Goal: Transaction & Acquisition: Download file/media

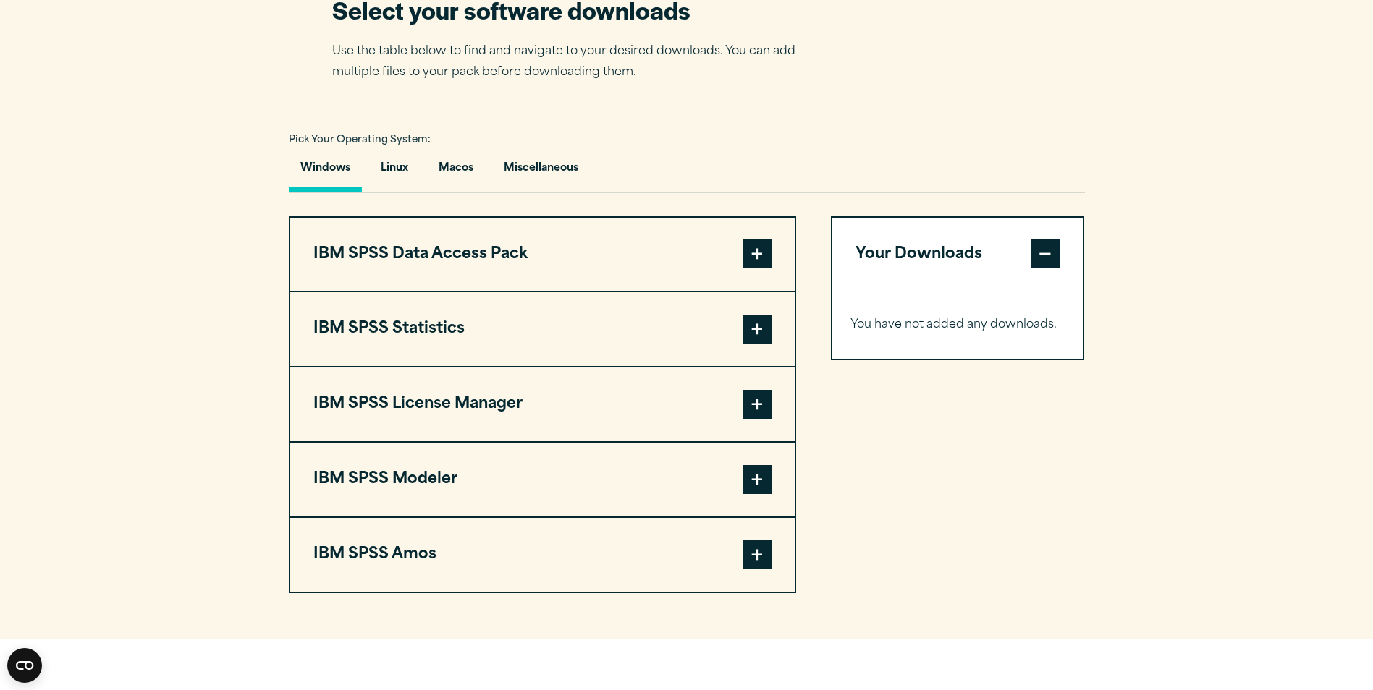
scroll to position [941, 0]
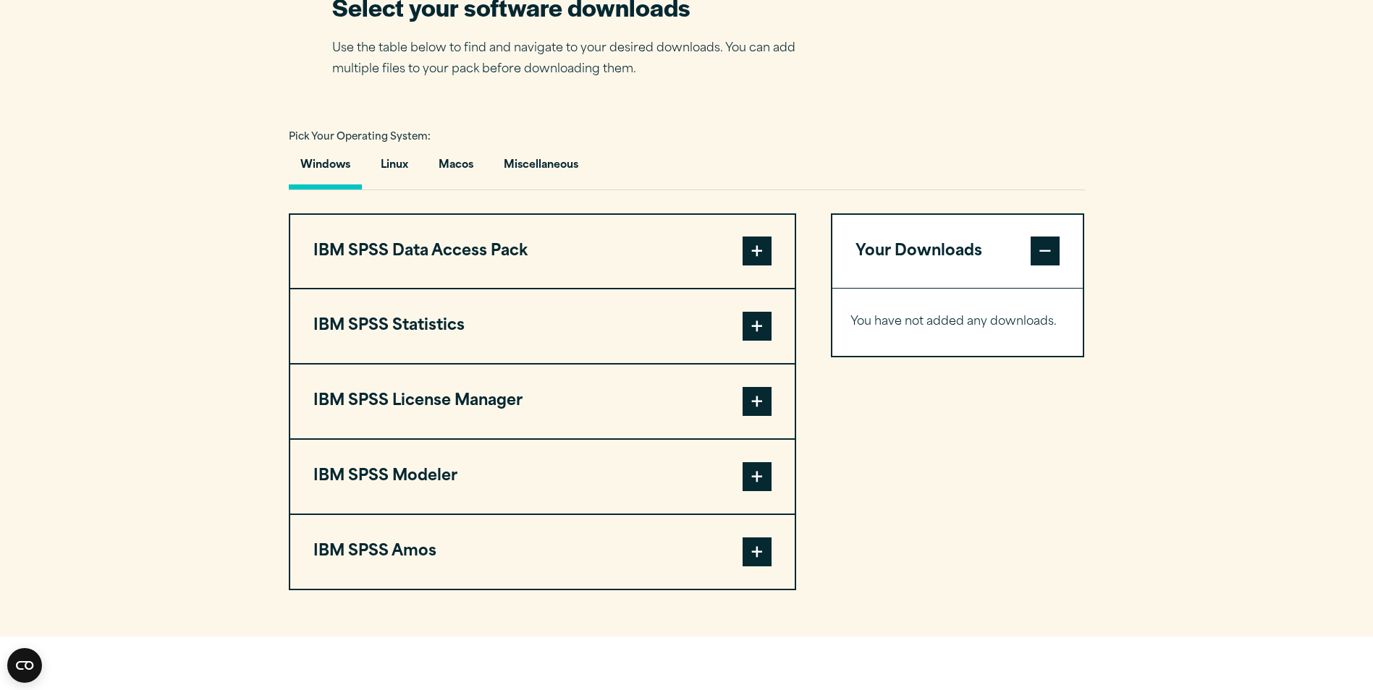
click at [761, 266] on span at bounding box center [756, 251] width 29 height 29
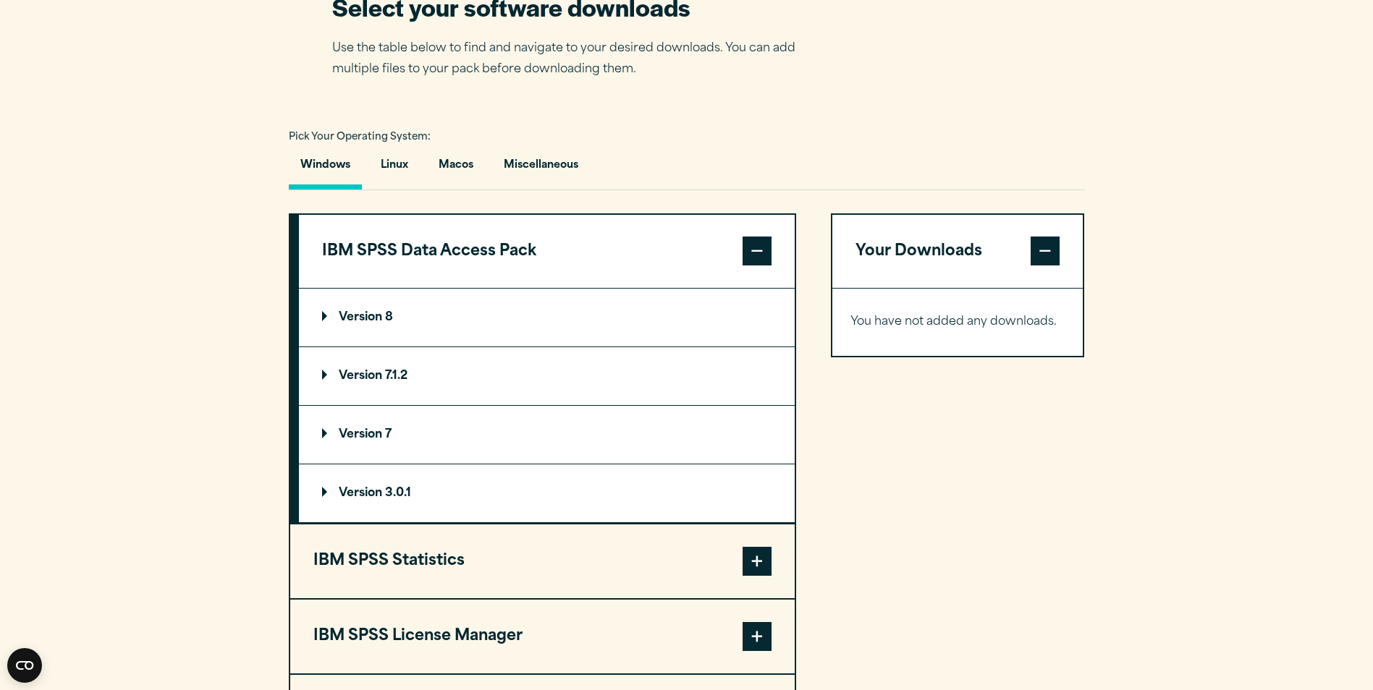
click at [666, 347] on summary "Version 8" at bounding box center [547, 318] width 496 height 58
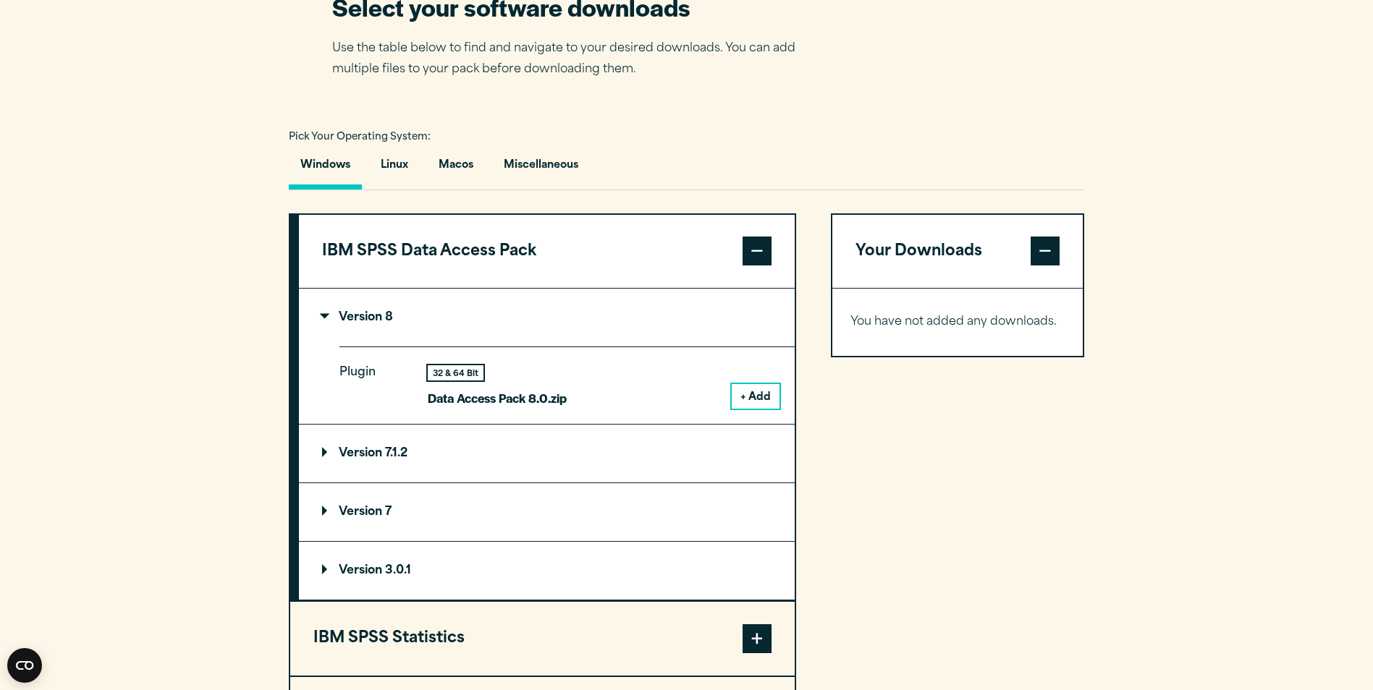
click at [773, 260] on button "IBM SPSS Data Access Pack" at bounding box center [547, 252] width 496 height 74
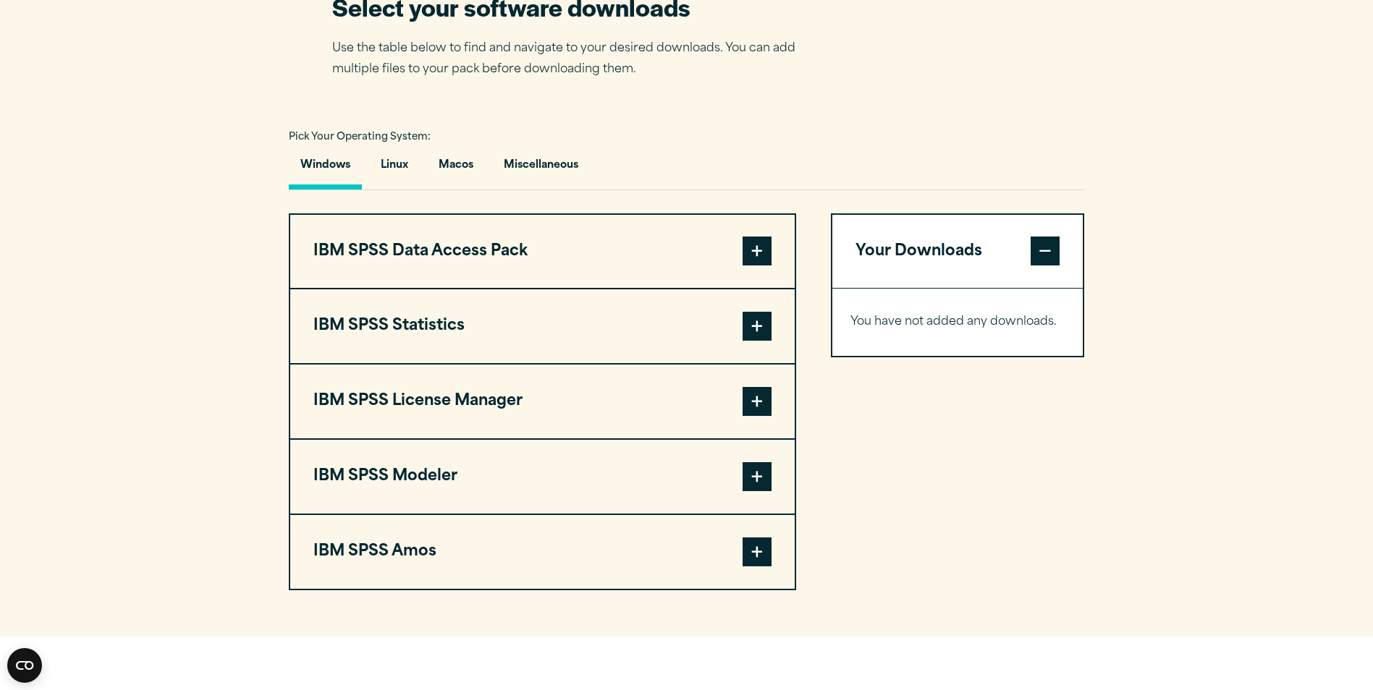
click at [771, 341] on span at bounding box center [756, 326] width 29 height 29
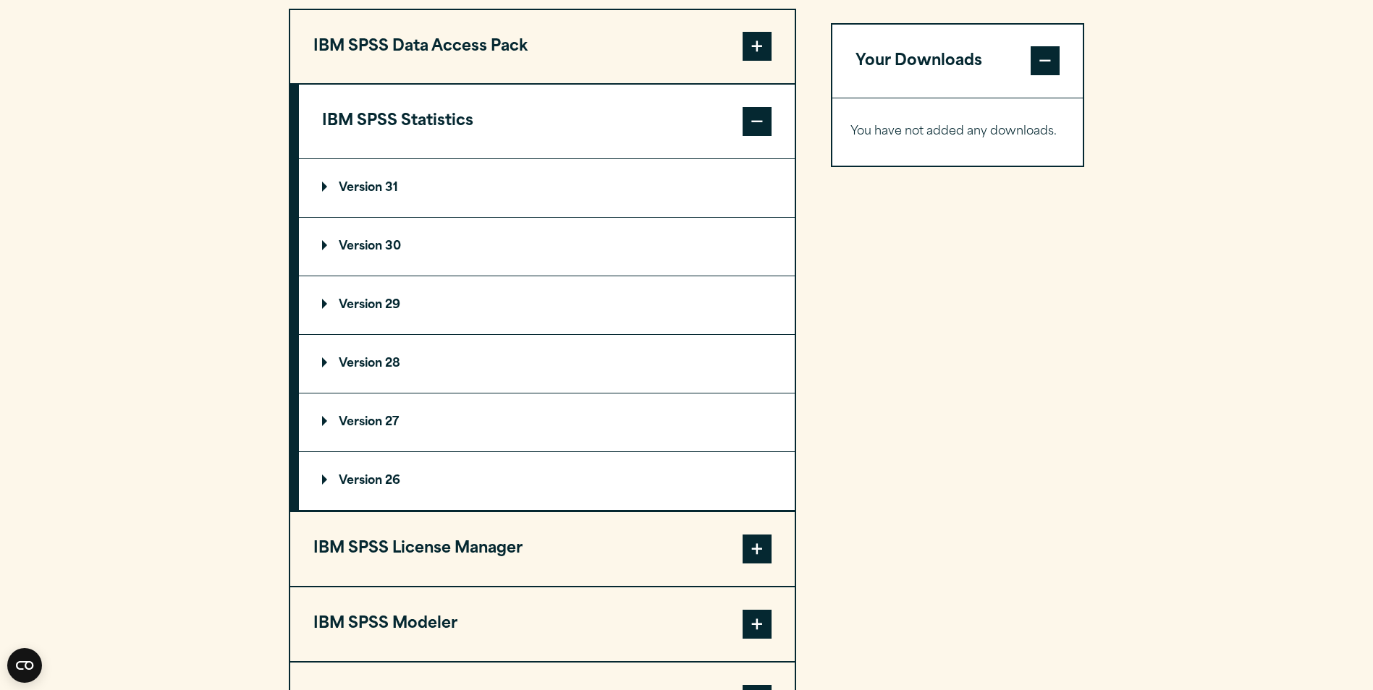
scroll to position [1158, 0]
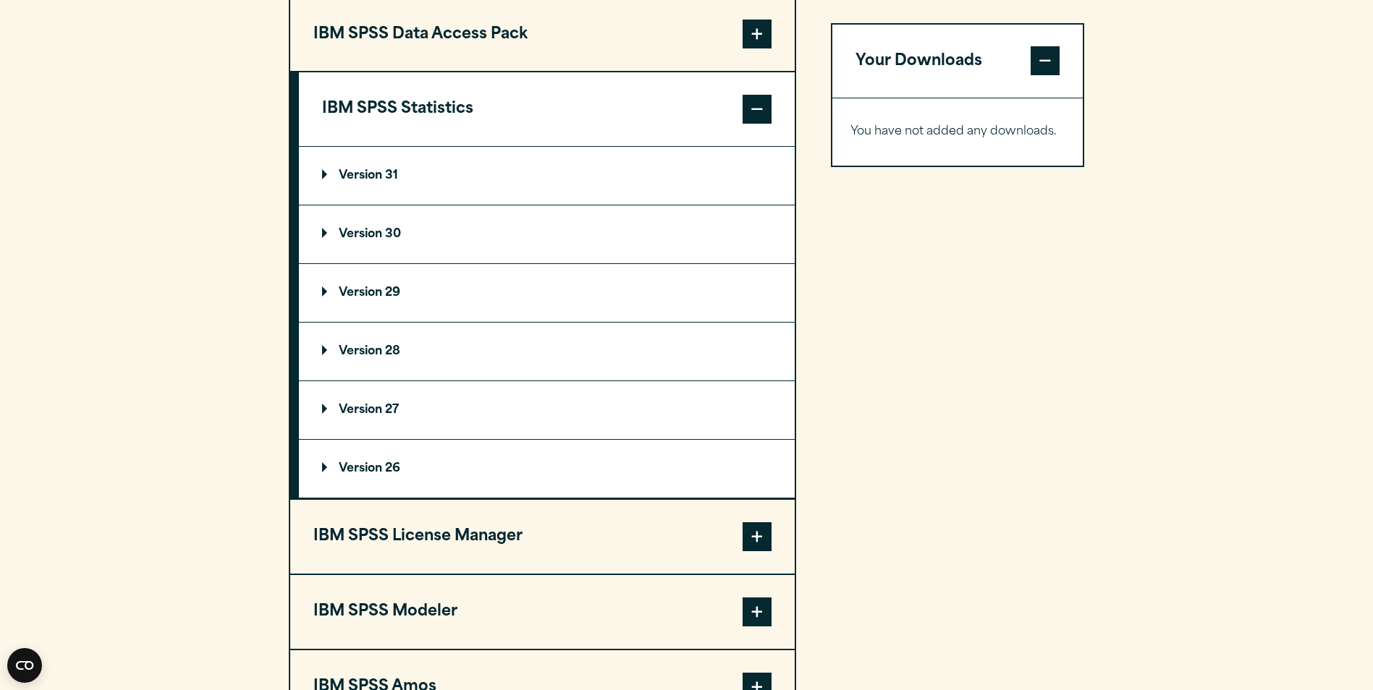
click at [565, 486] on summary "Version 26" at bounding box center [547, 469] width 496 height 58
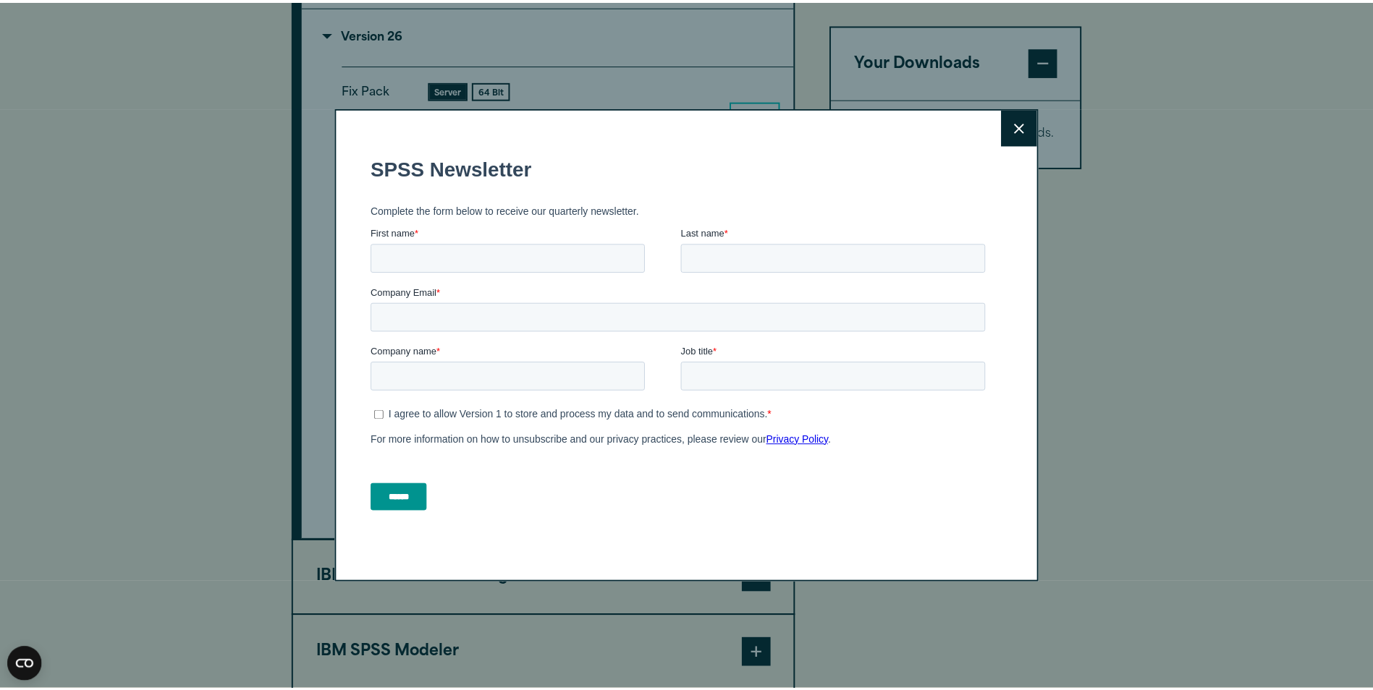
scroll to position [1592, 0]
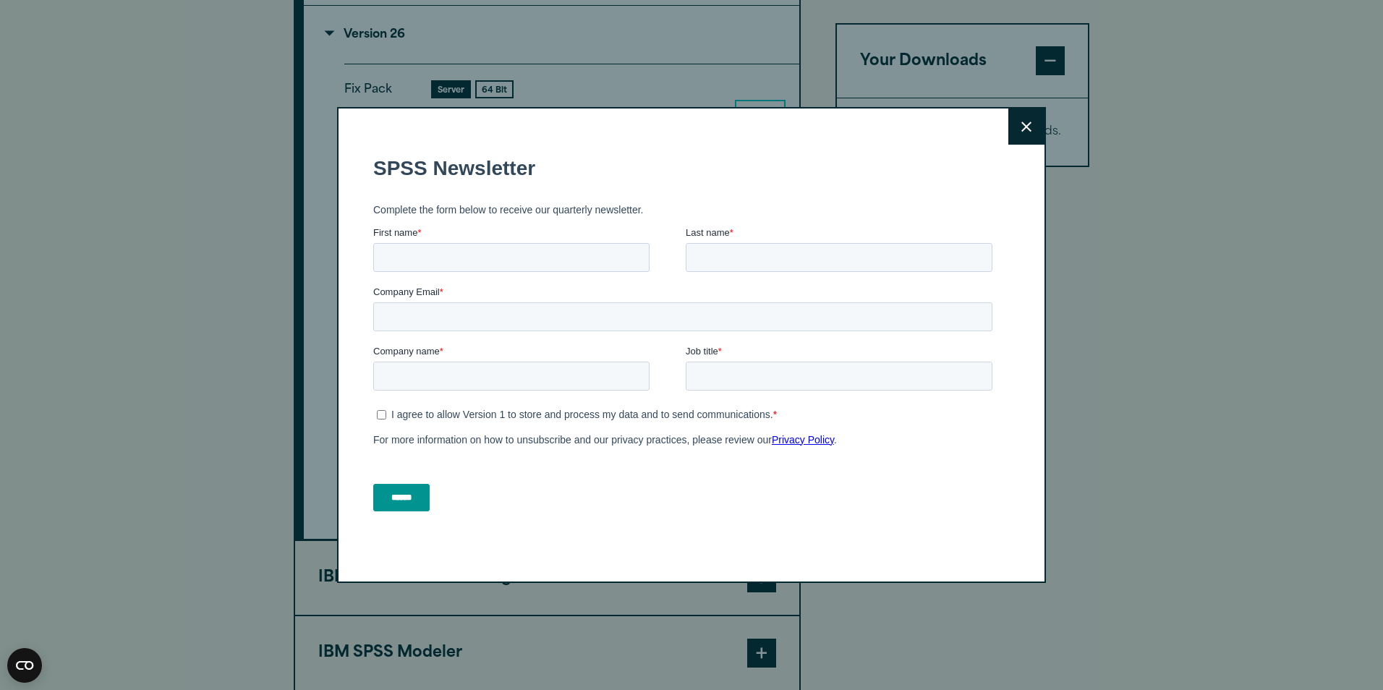
click at [1015, 124] on button "Close" at bounding box center [1027, 127] width 36 height 36
click at [1028, 118] on button "Close" at bounding box center [1027, 127] width 36 height 36
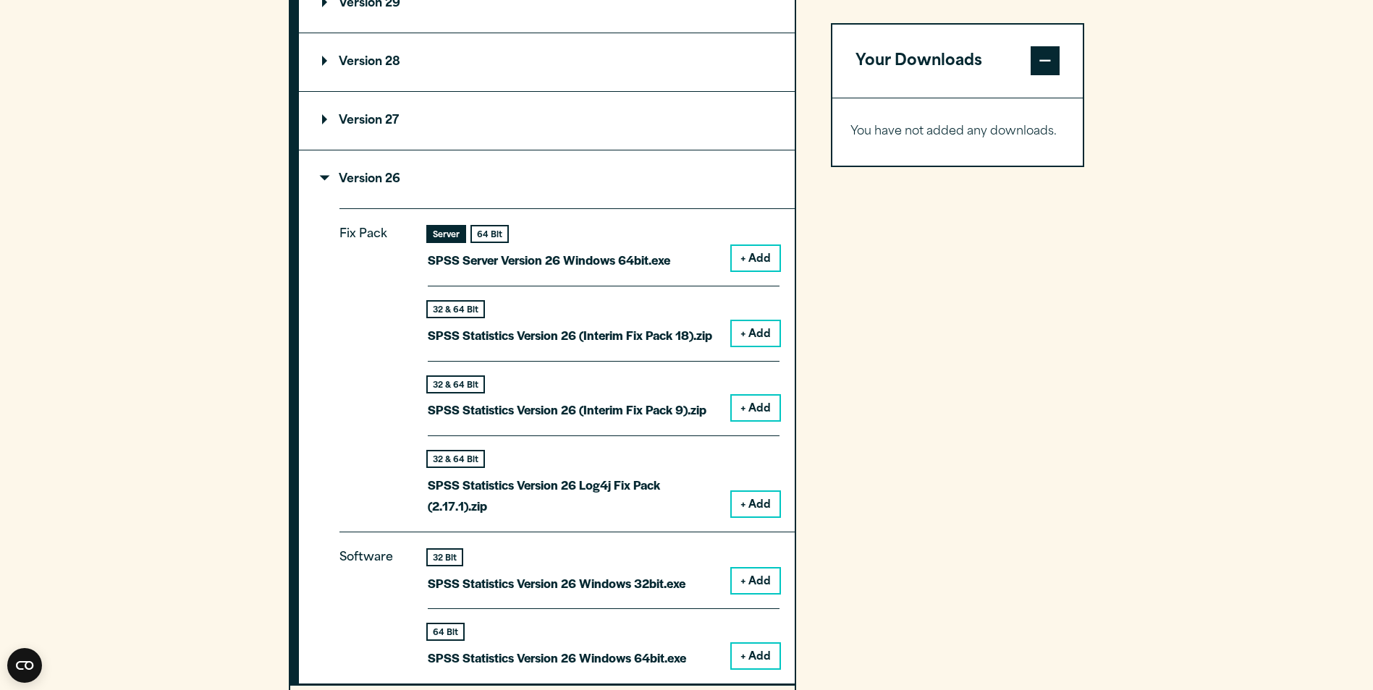
click at [386, 187] on summary "Version 26" at bounding box center [547, 179] width 496 height 58
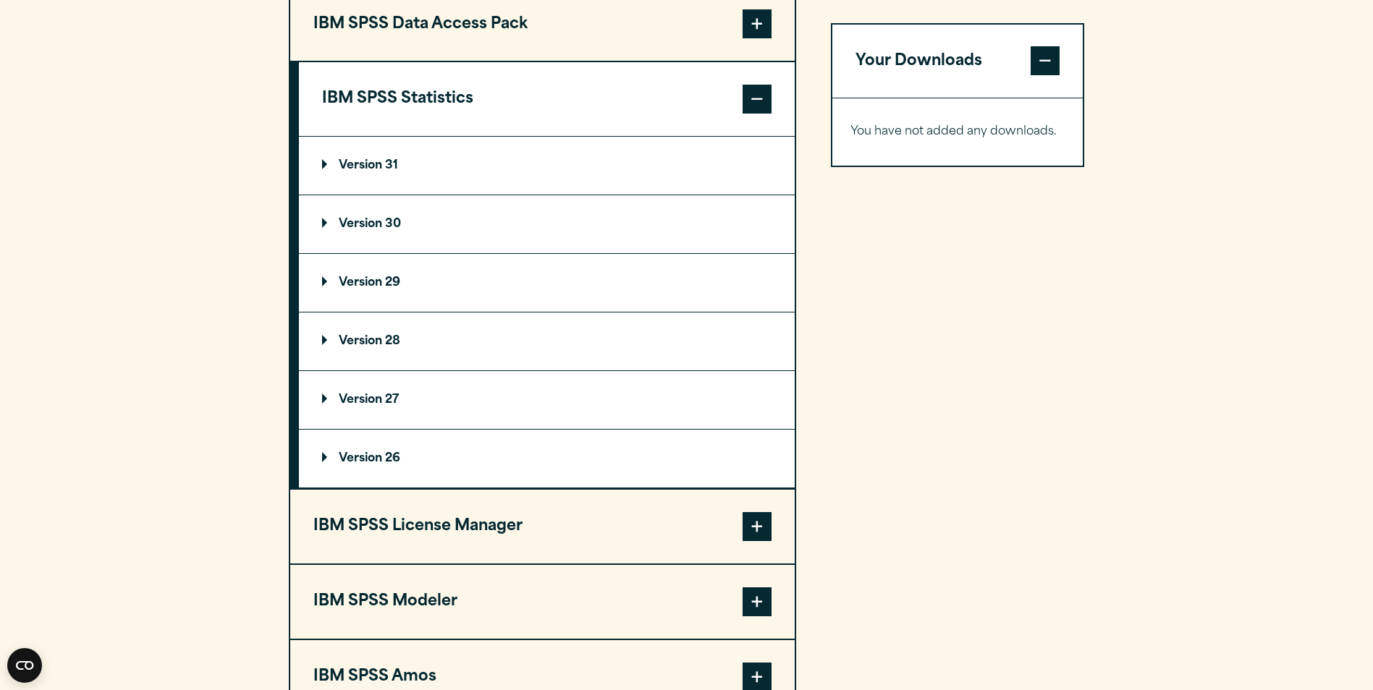
scroll to position [1085, 0]
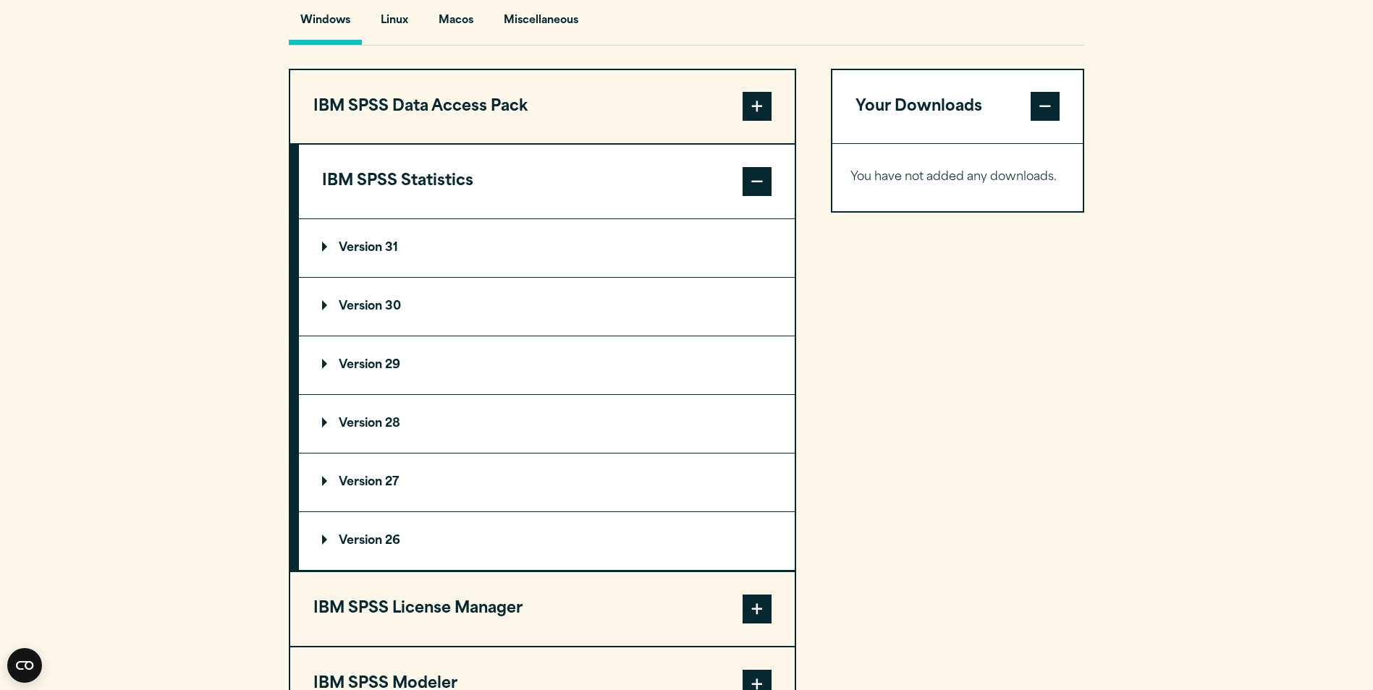
click at [451, 189] on button "IBM SPSS Statistics" at bounding box center [547, 182] width 496 height 74
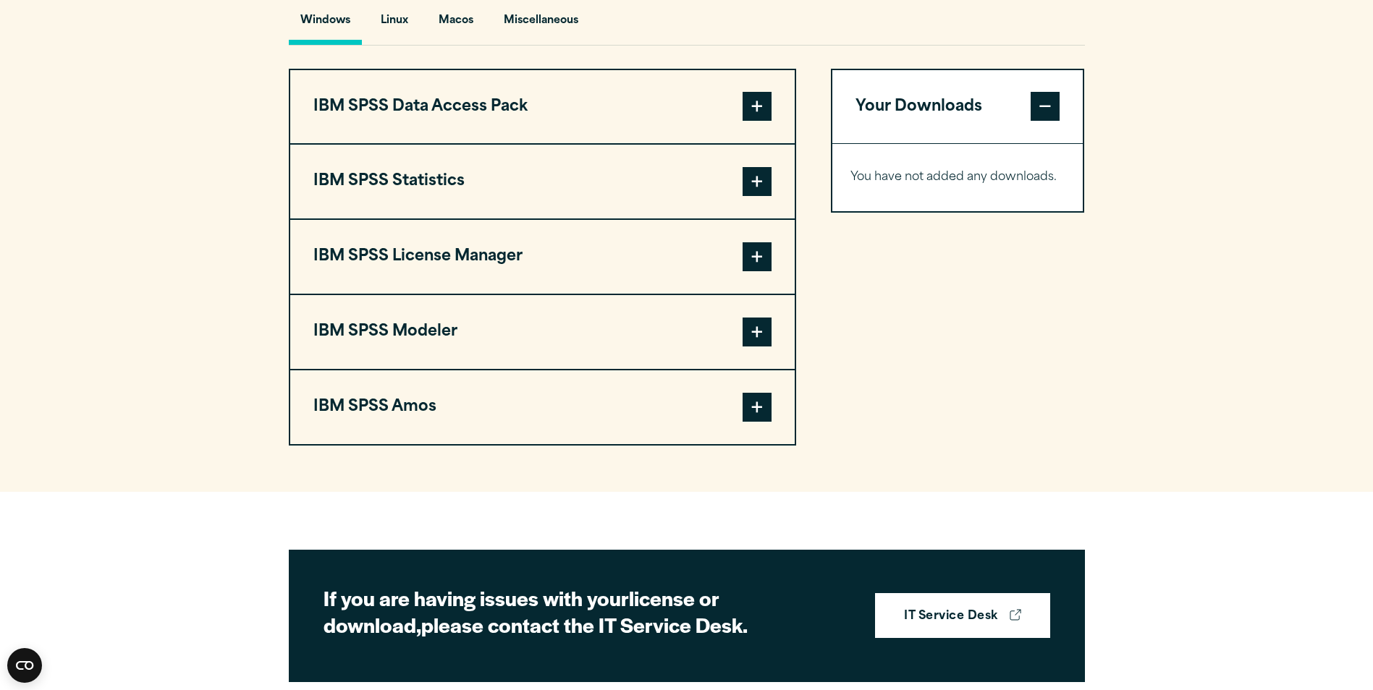
click at [750, 121] on span at bounding box center [756, 106] width 29 height 29
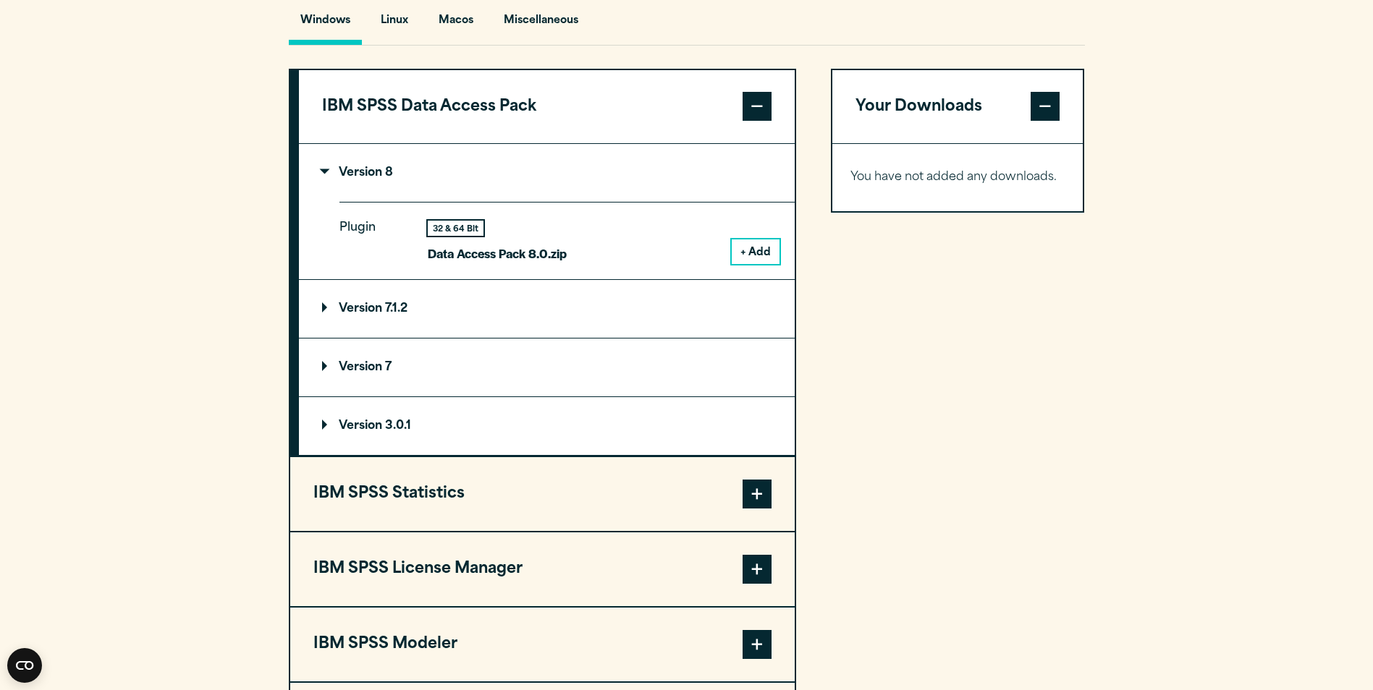
click at [368, 179] on p "Version 8" at bounding box center [357, 173] width 71 height 12
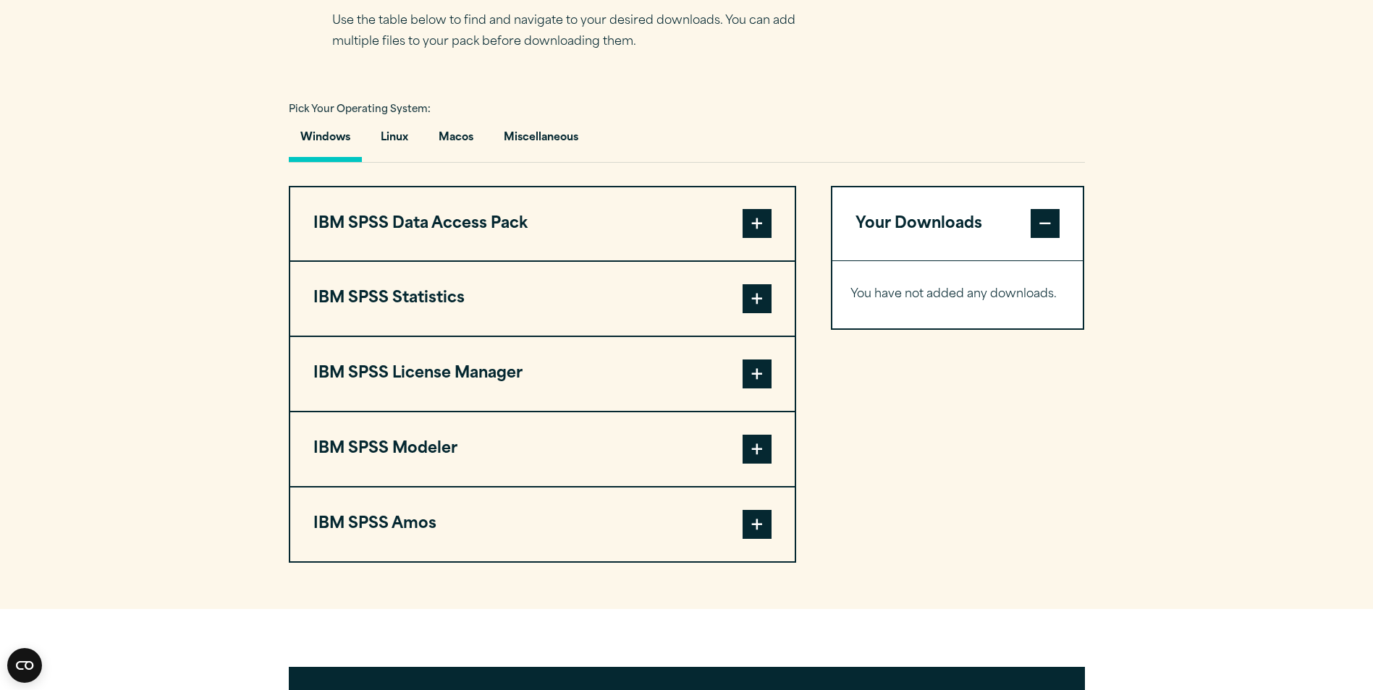
scroll to position [959, 0]
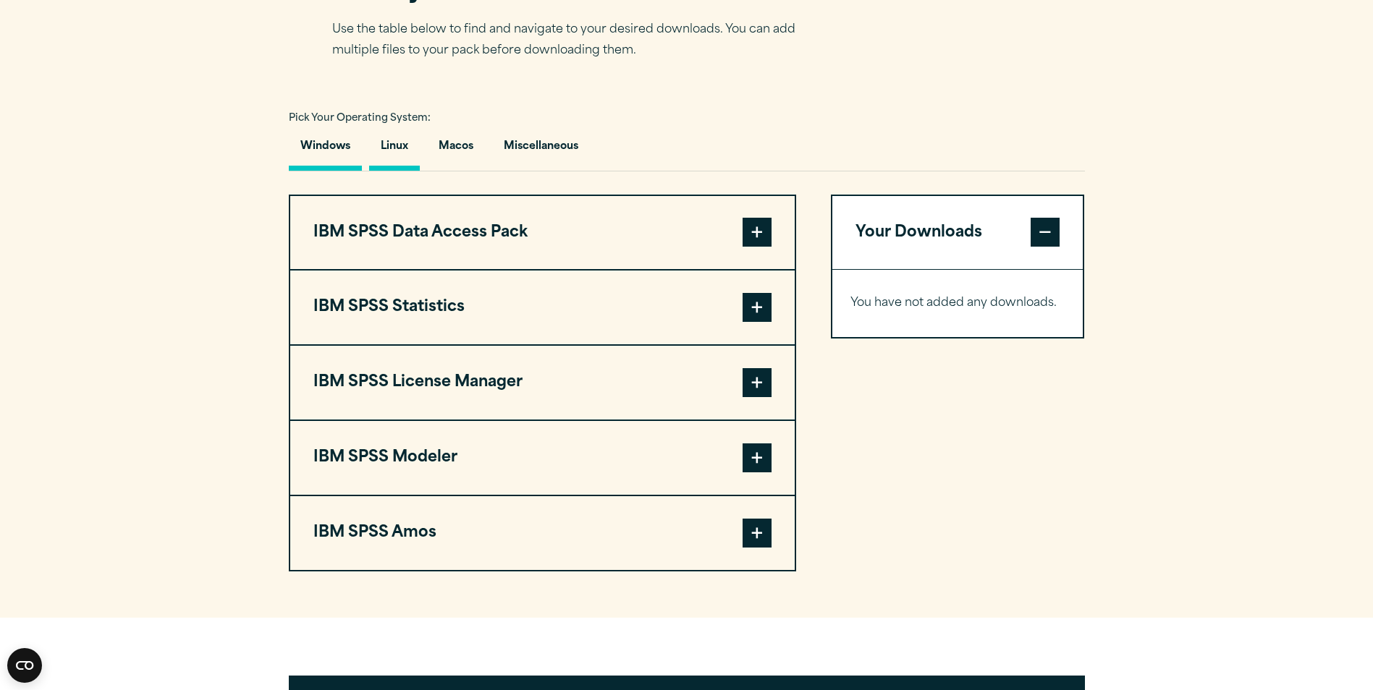
click at [382, 171] on button "Linux" at bounding box center [394, 150] width 51 height 41
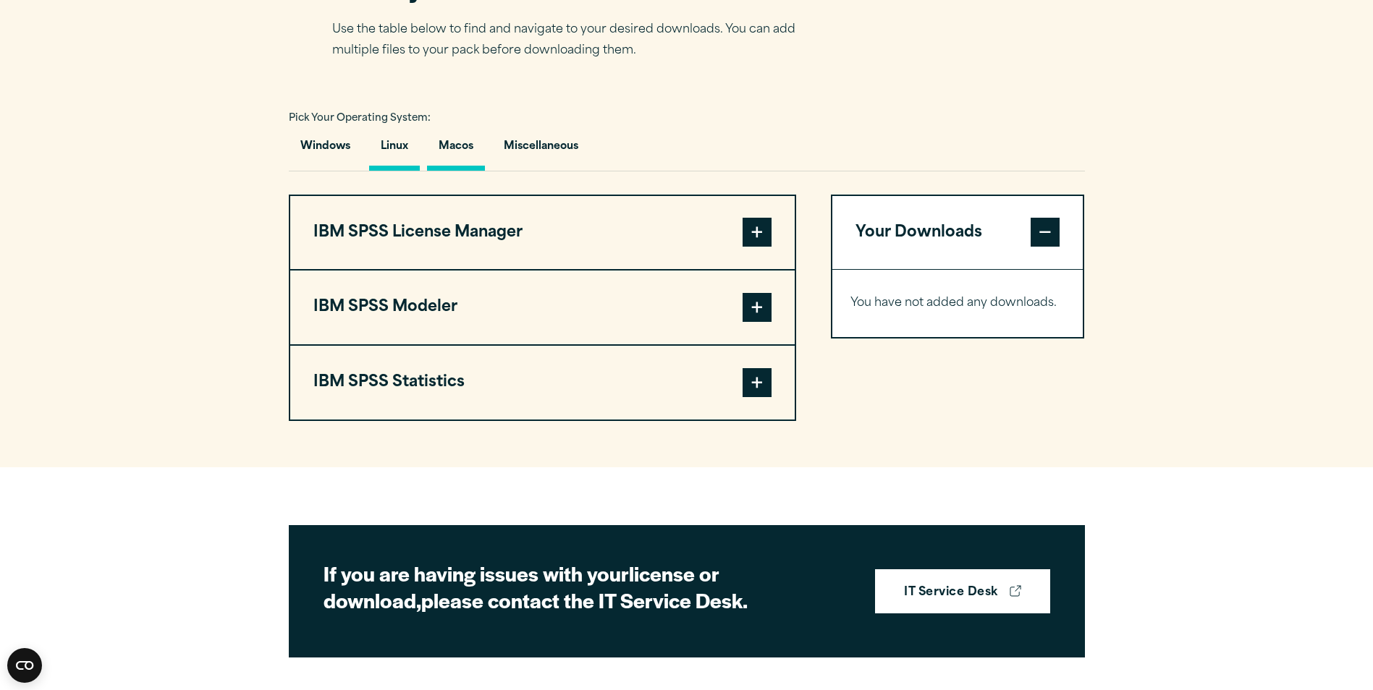
click at [442, 171] on button "Macos" at bounding box center [456, 150] width 58 height 41
click at [538, 171] on button "Miscellaneous" at bounding box center [541, 150] width 98 height 41
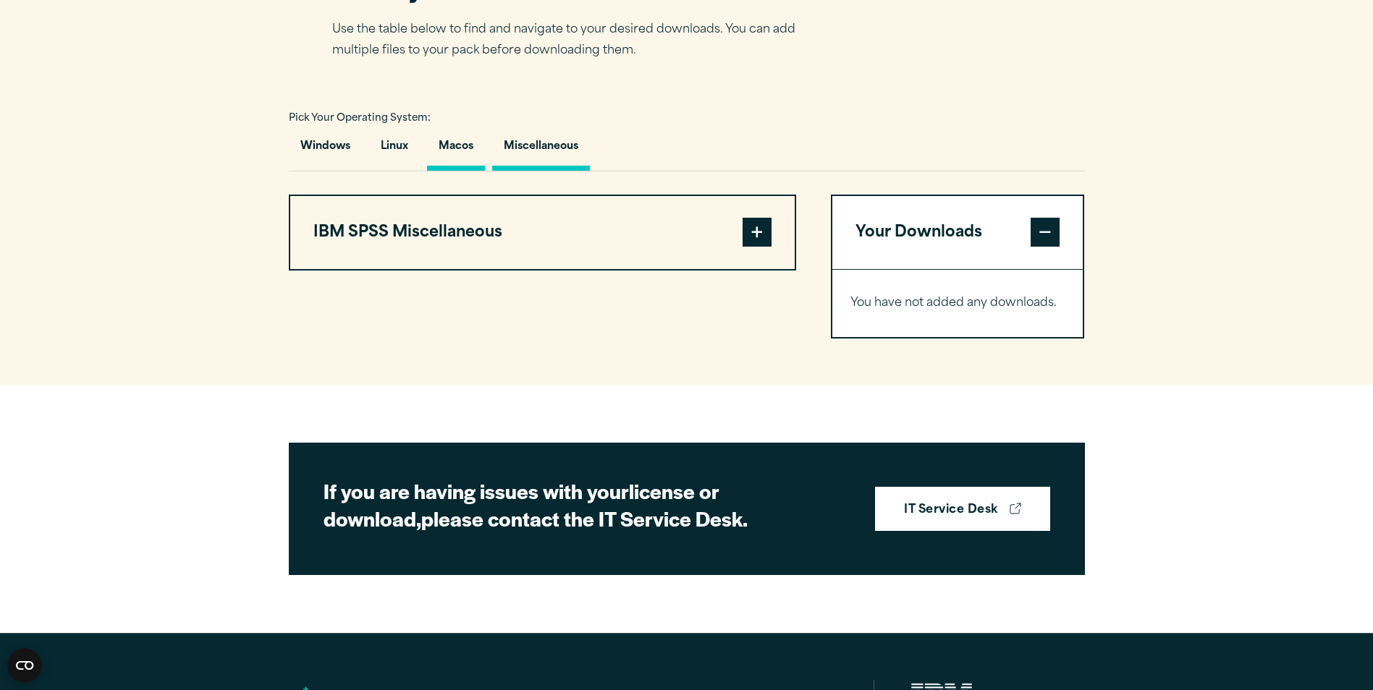
click at [451, 171] on button "Macos" at bounding box center [456, 150] width 58 height 41
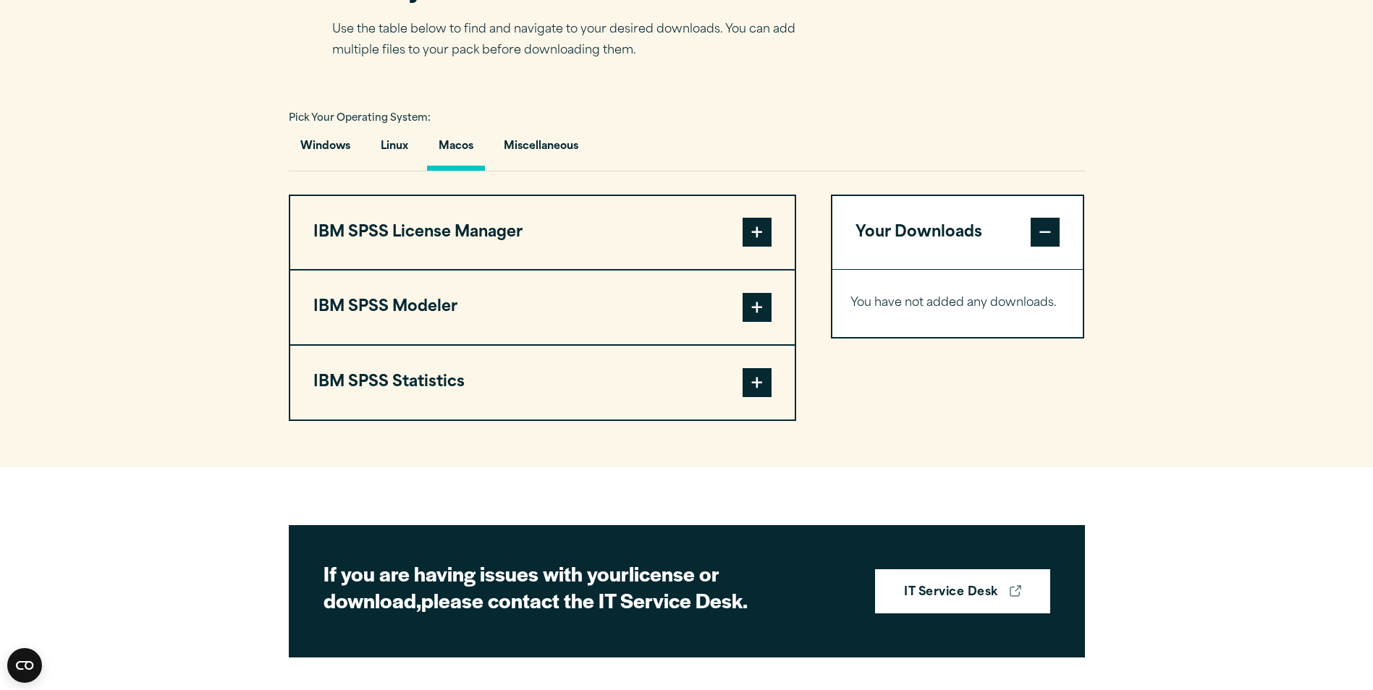
click at [364, 205] on div "Pick Your Operating System: Windows Linux [GEOGRAPHIC_DATA] Miscellaneous IBM S…" at bounding box center [687, 264] width 796 height 313
click at [341, 171] on button "Windows" at bounding box center [325, 150] width 73 height 41
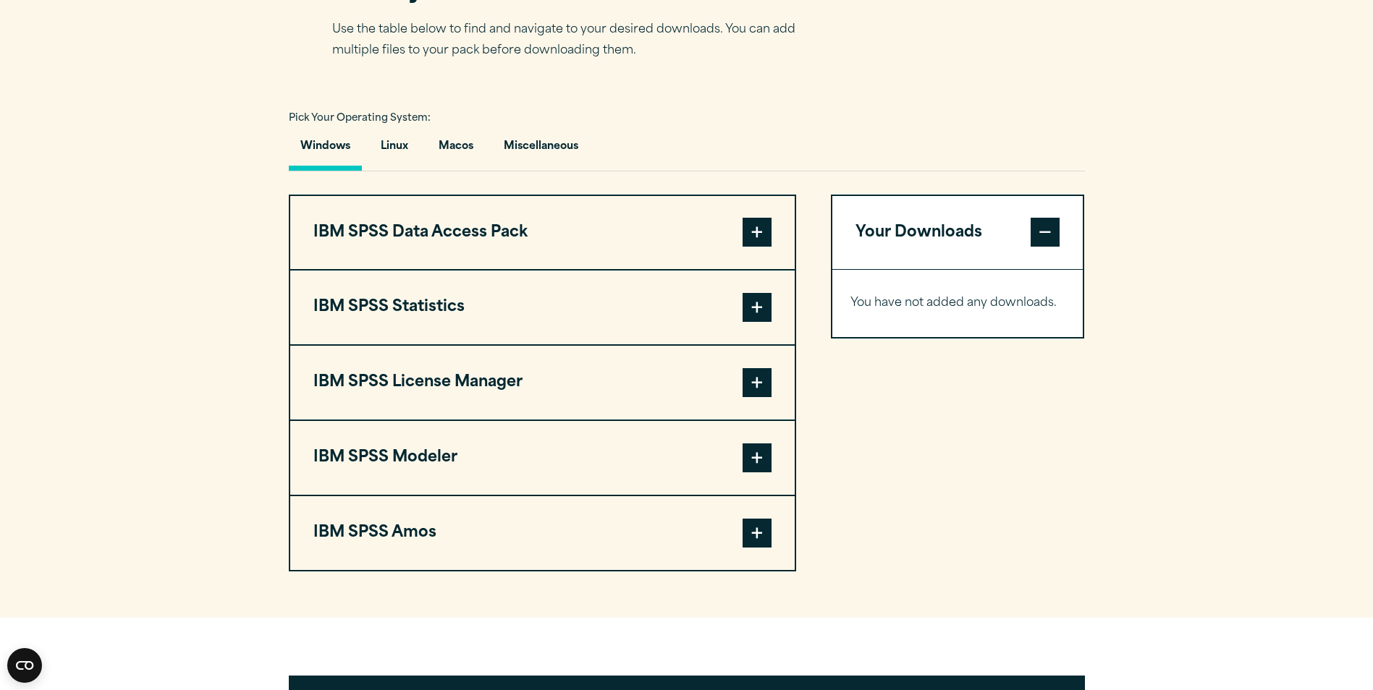
click at [766, 322] on span at bounding box center [756, 307] width 29 height 29
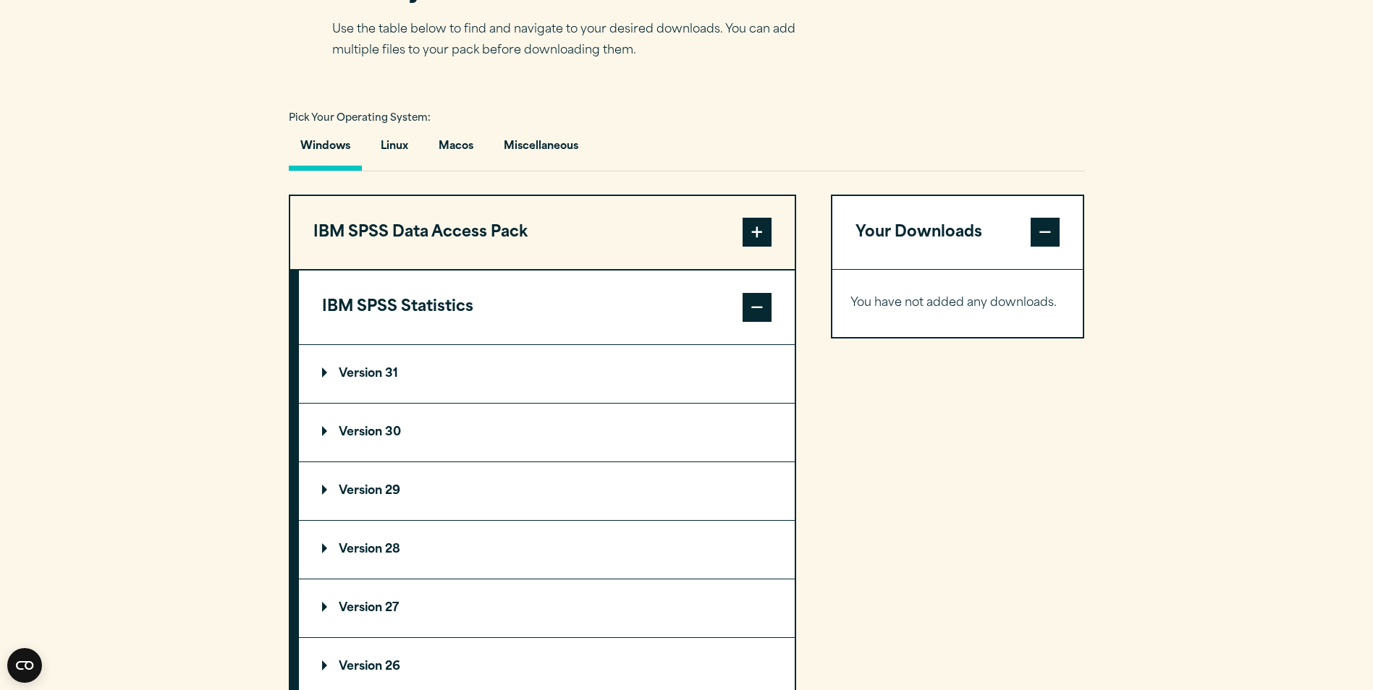
click at [389, 438] on p "Version 30" at bounding box center [361, 433] width 79 height 12
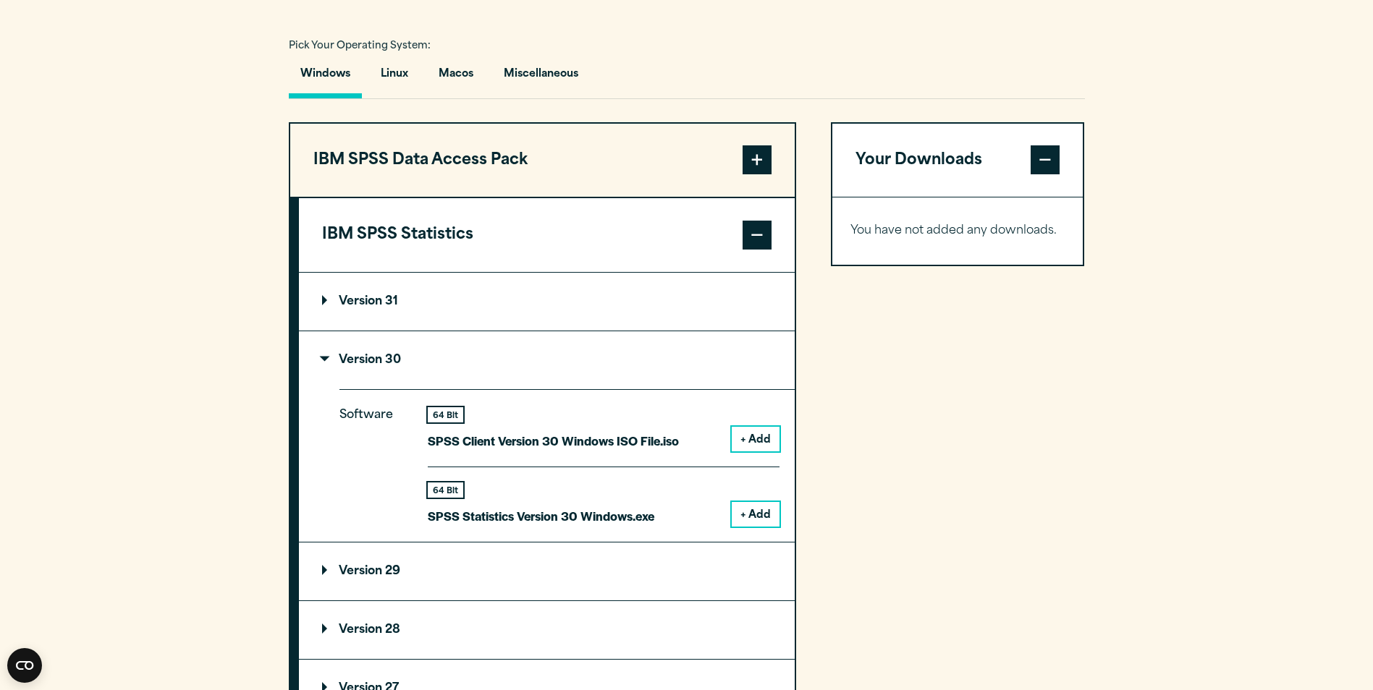
scroll to position [1104, 0]
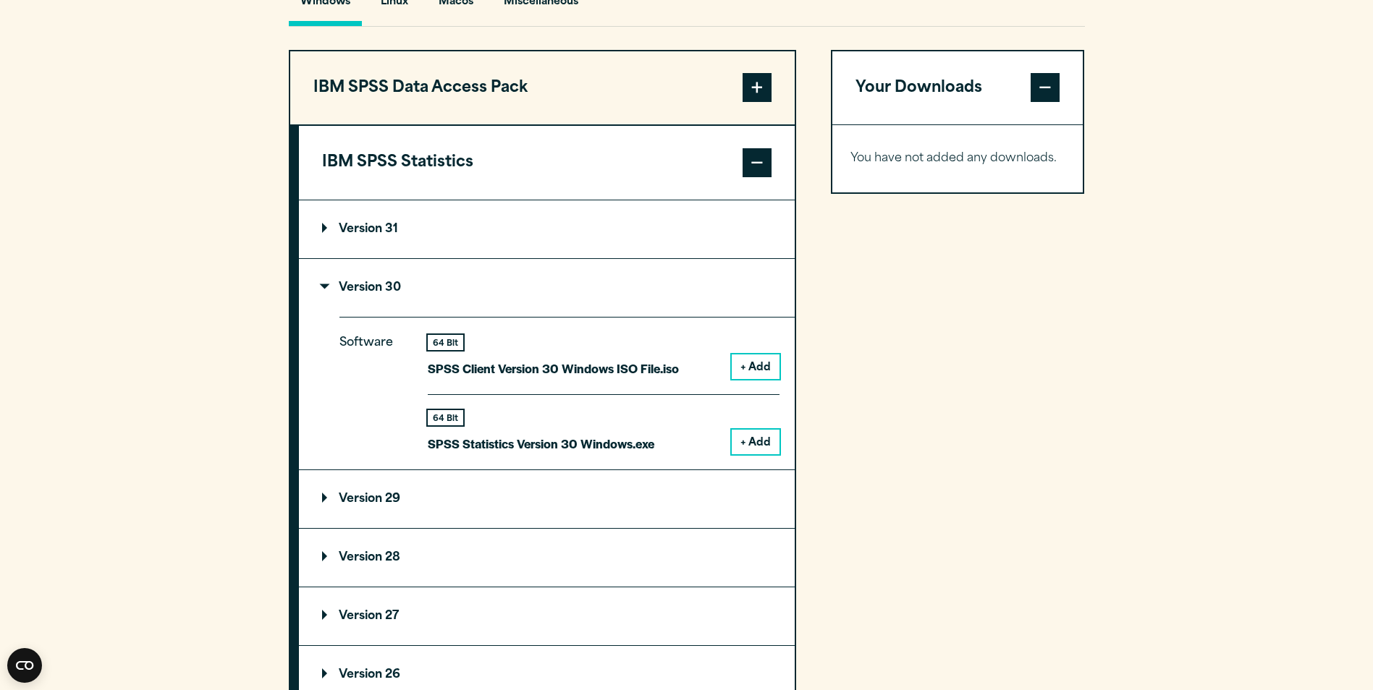
click at [759, 379] on button "+ Add" at bounding box center [755, 367] width 48 height 25
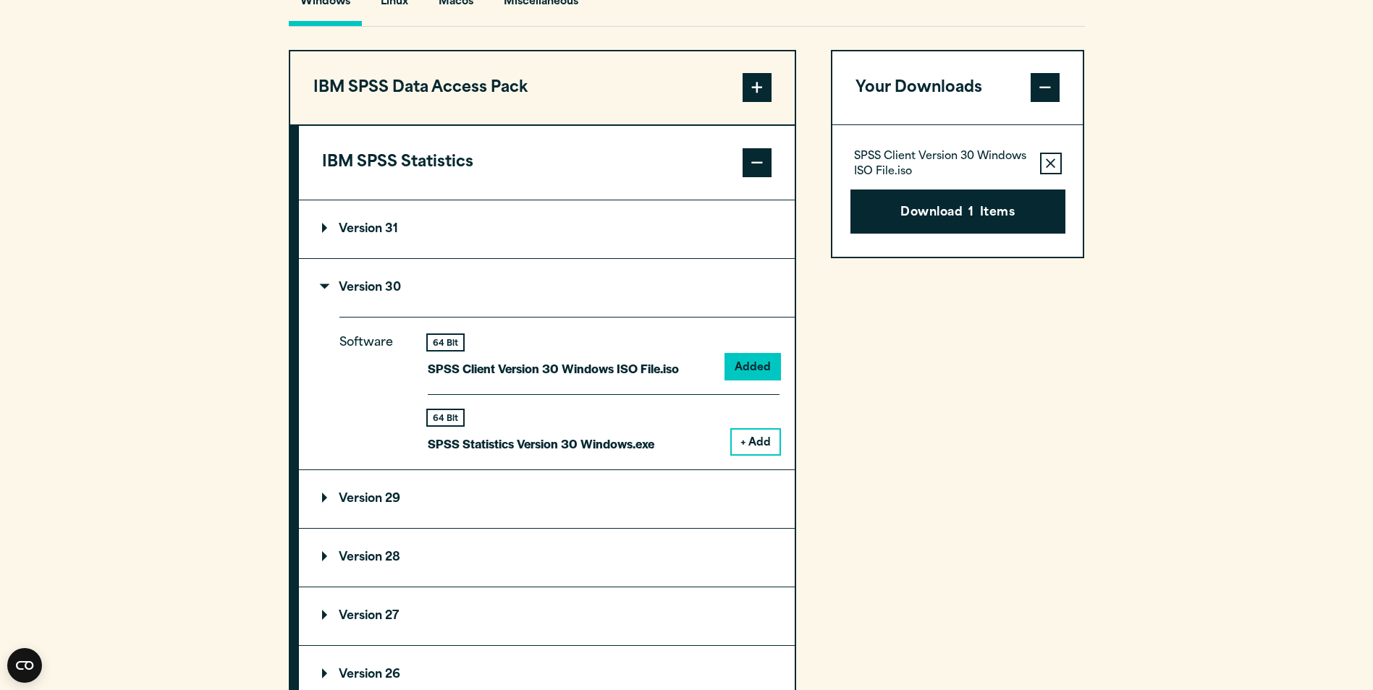
click at [759, 454] on div "64 Bit SPSS Statistics Version 30 Windows.exe + Add" at bounding box center [604, 424] width 352 height 60
click at [755, 454] on div "64 Bit SPSS Statistics Version 30 Windows.exe + Add" at bounding box center [604, 424] width 352 height 60
click at [755, 454] on button "+ Add" at bounding box center [755, 442] width 48 height 25
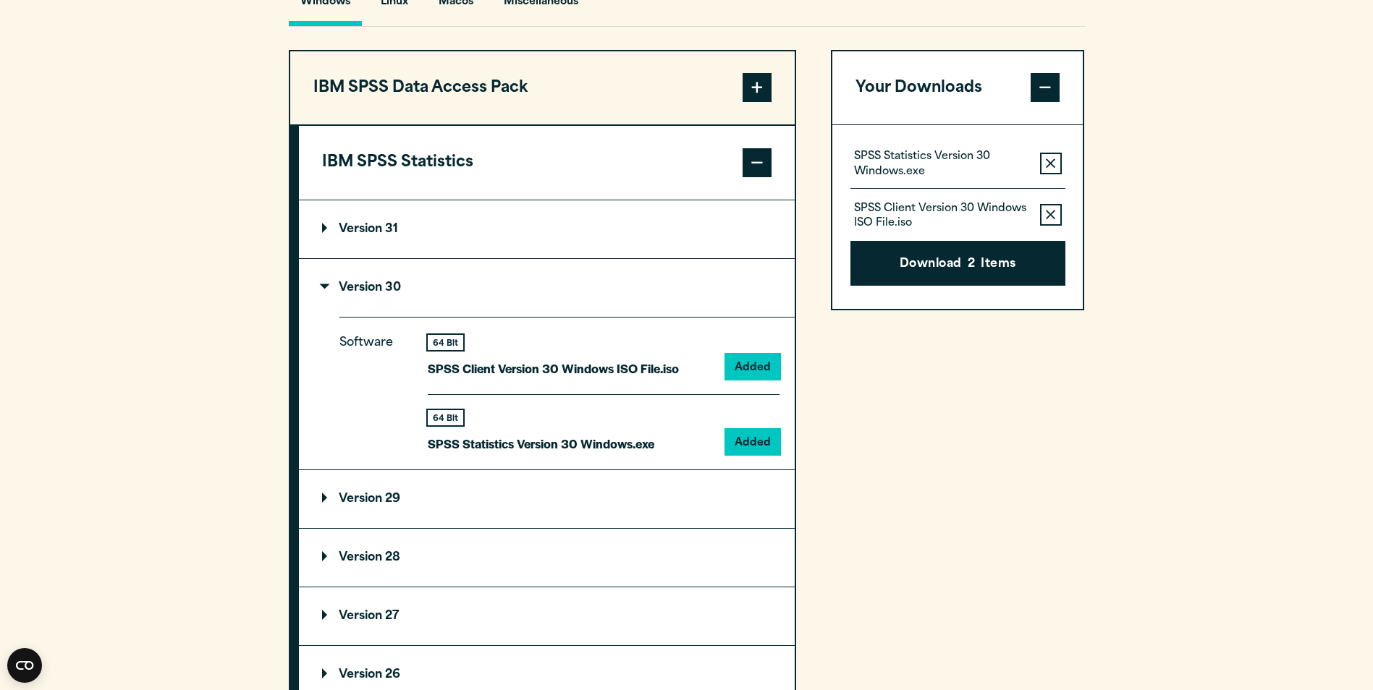
click at [967, 286] on button "Download 2 Items" at bounding box center [957, 263] width 215 height 45
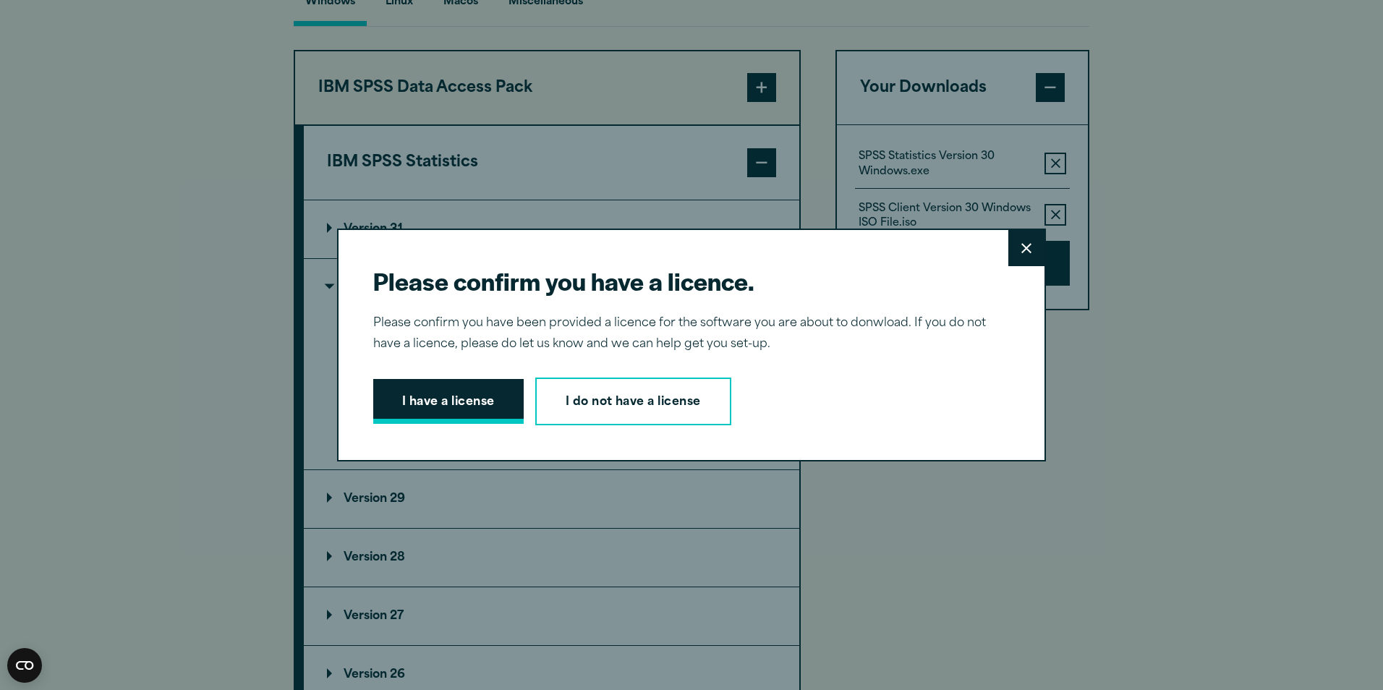
click at [454, 391] on button "I have a license" at bounding box center [448, 401] width 150 height 45
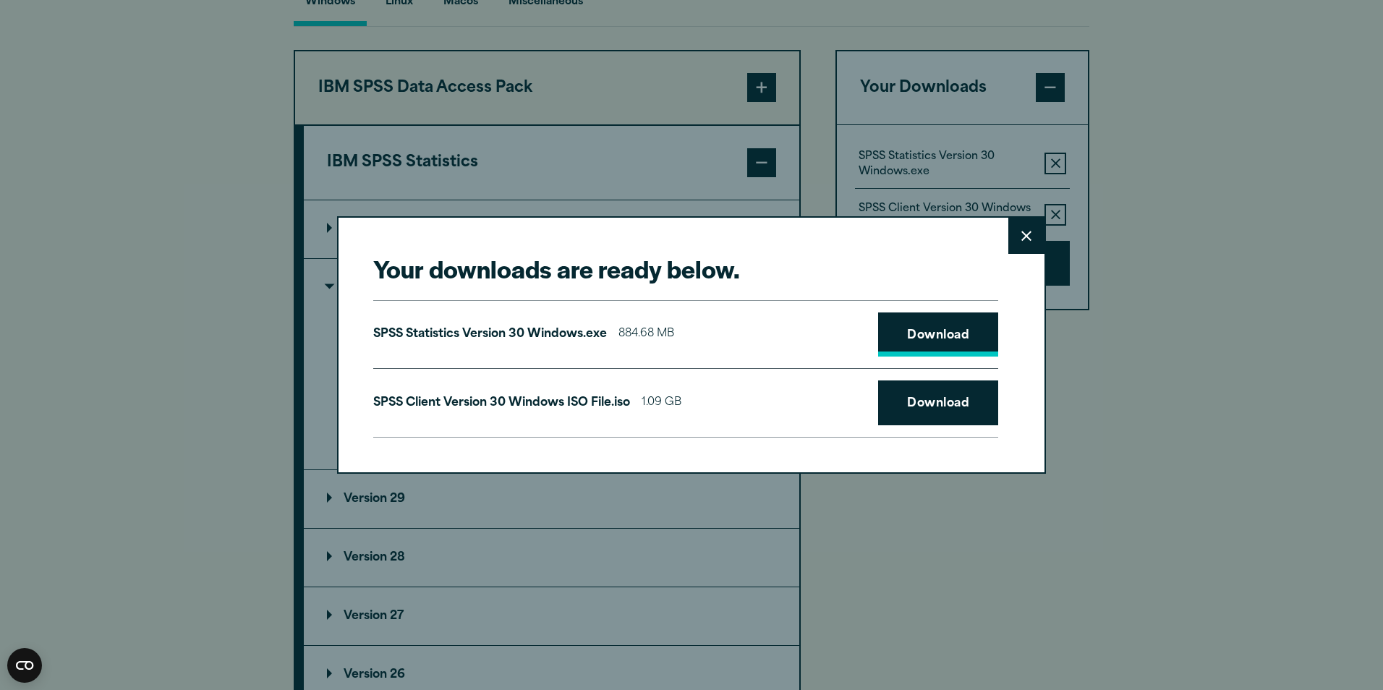
click at [921, 336] on link "Download" at bounding box center [938, 335] width 120 height 45
click at [919, 394] on link "Download" at bounding box center [938, 403] width 120 height 45
click at [1025, 226] on button "Close" at bounding box center [1027, 236] width 36 height 36
